Goal: Check status: Check status

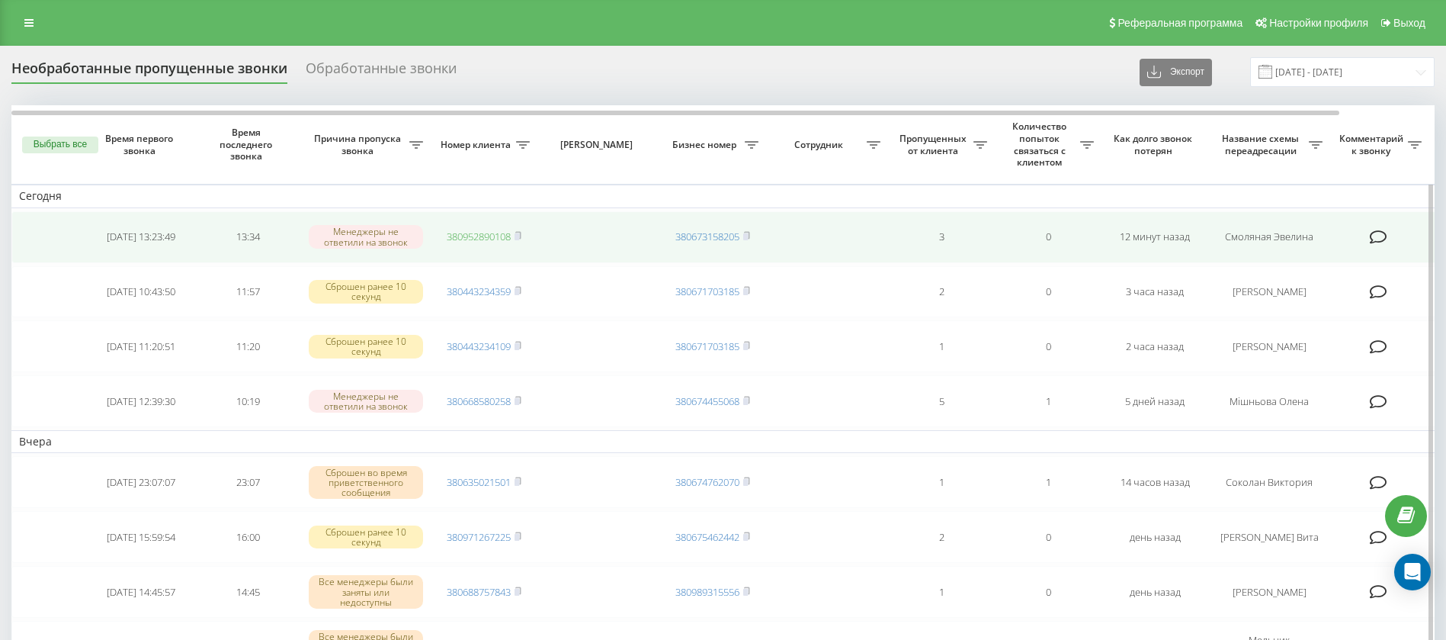
click at [474, 235] on link "380952890108" at bounding box center [479, 237] width 64 height 14
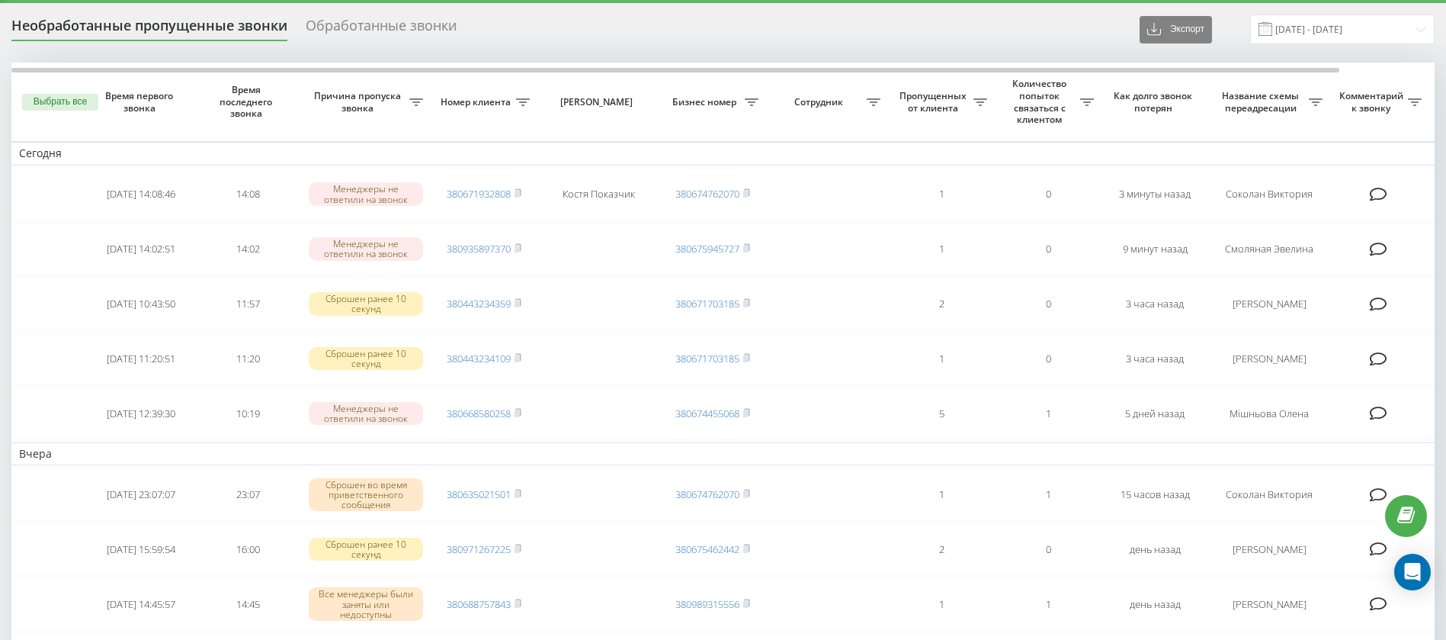
scroll to position [50, 0]
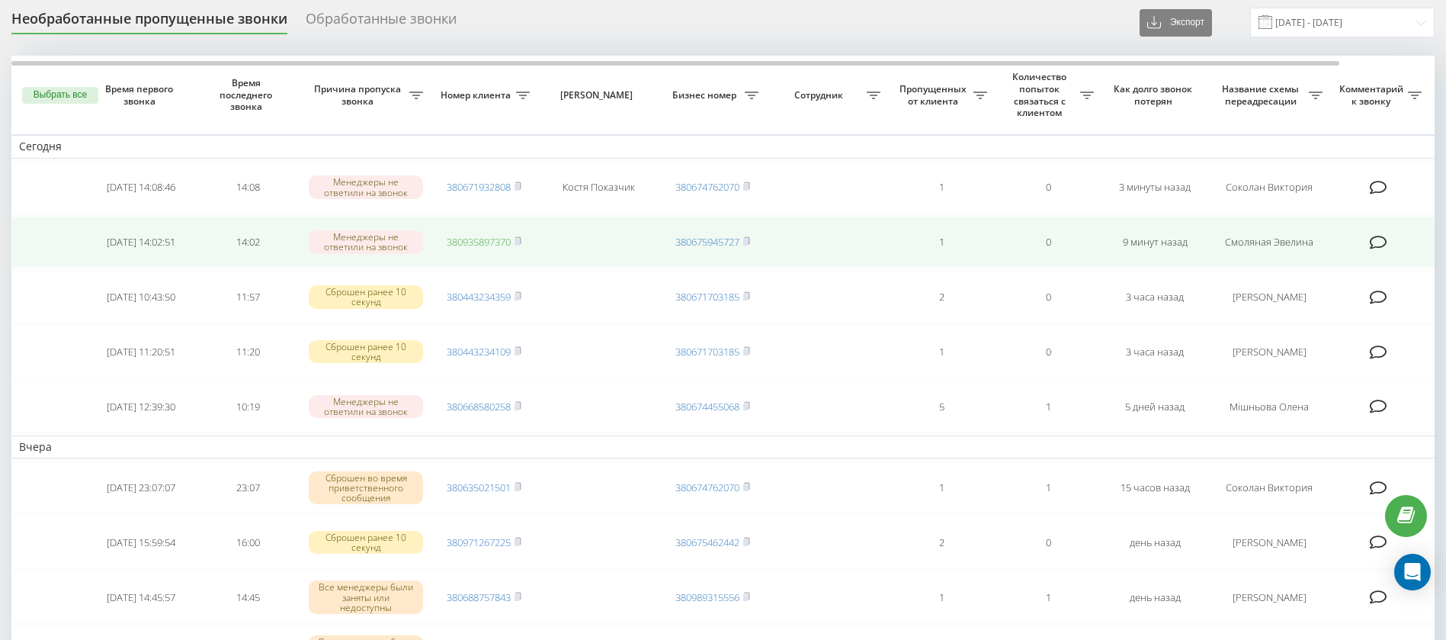
click at [488, 241] on link "380935897370" at bounding box center [479, 242] width 64 height 14
